Goal: Information Seeking & Learning: Learn about a topic

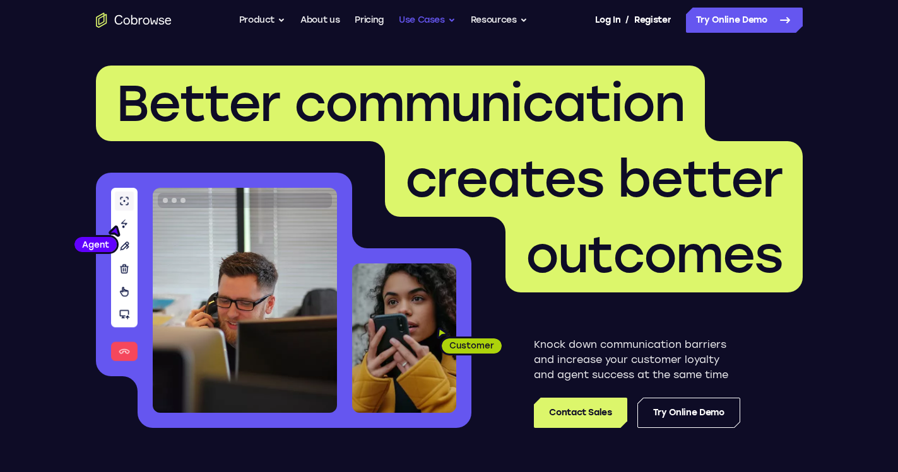
click at [435, 23] on button "Use Cases" at bounding box center [427, 20] width 57 height 25
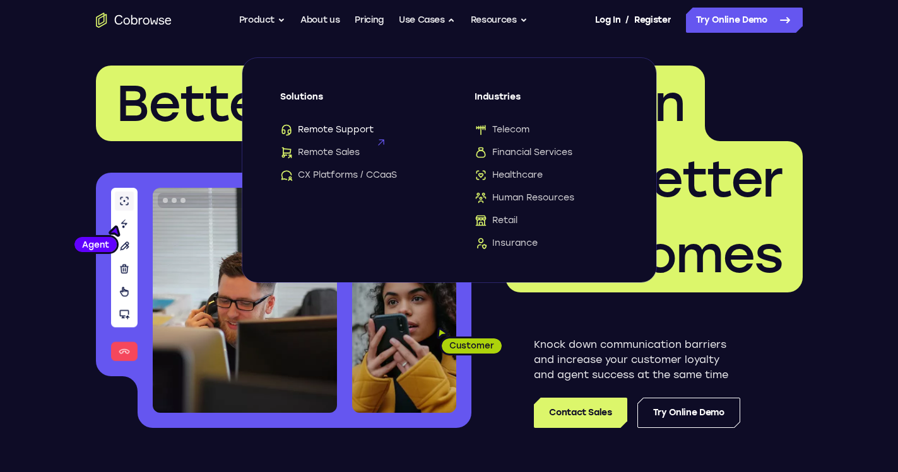
click at [356, 130] on span "Remote Support" at bounding box center [326, 130] width 93 height 13
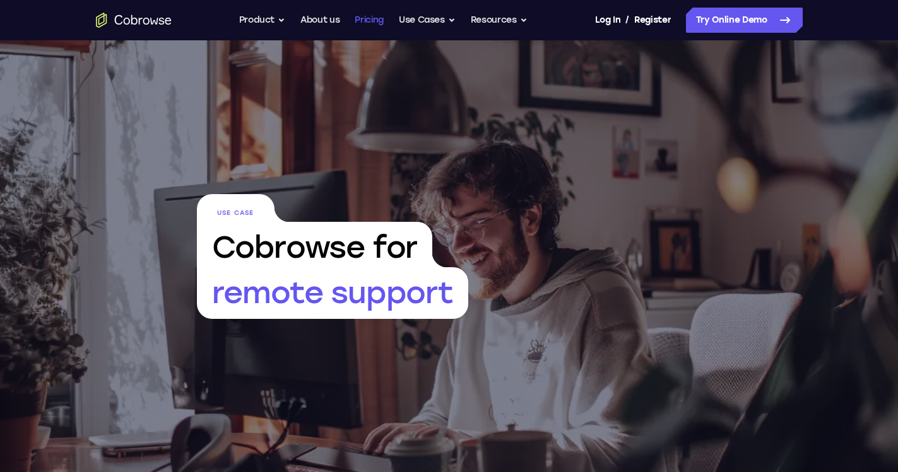
click at [375, 26] on link "Pricing" at bounding box center [369, 20] width 29 height 25
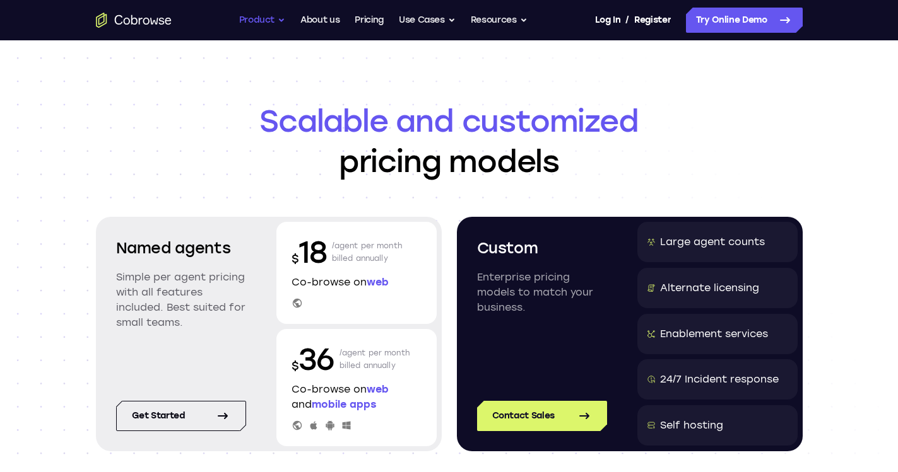
click at [269, 15] on button "Product" at bounding box center [262, 20] width 47 height 25
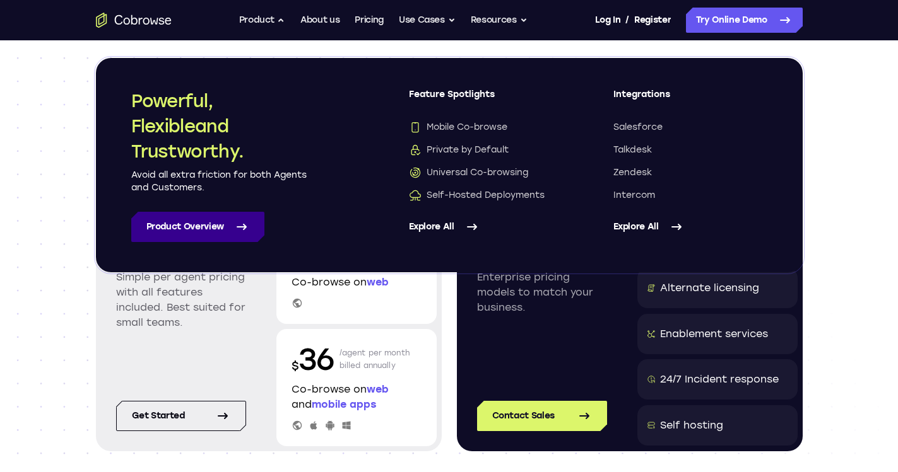
click at [199, 225] on link "Product Overview" at bounding box center [197, 227] width 133 height 30
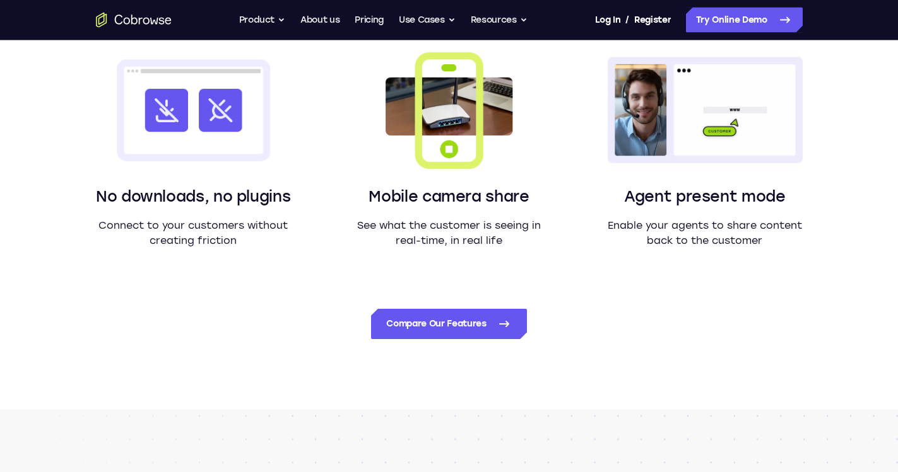
scroll to position [1158, 0]
